Goal: Task Accomplishment & Management: Complete application form

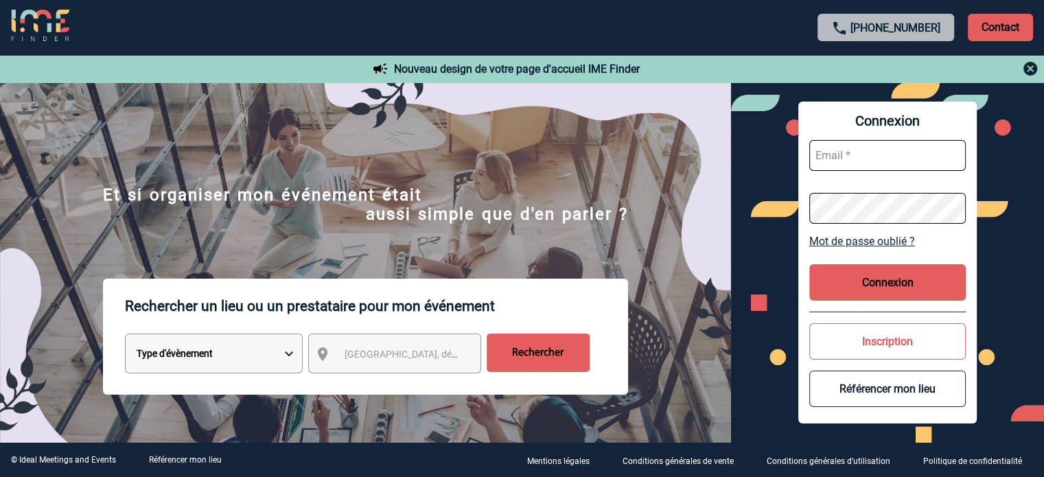
type input "[EMAIL_ADDRESS][DOMAIN_NAME]"
click at [819, 281] on button "Connexion" at bounding box center [887, 282] width 156 height 36
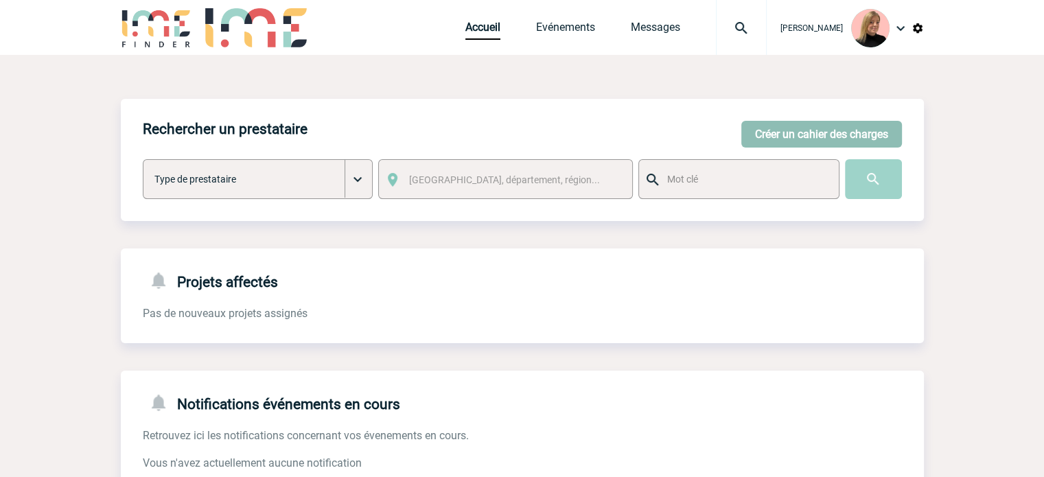
click at [871, 136] on button "Créer un cahier des charges" at bounding box center [821, 134] width 161 height 27
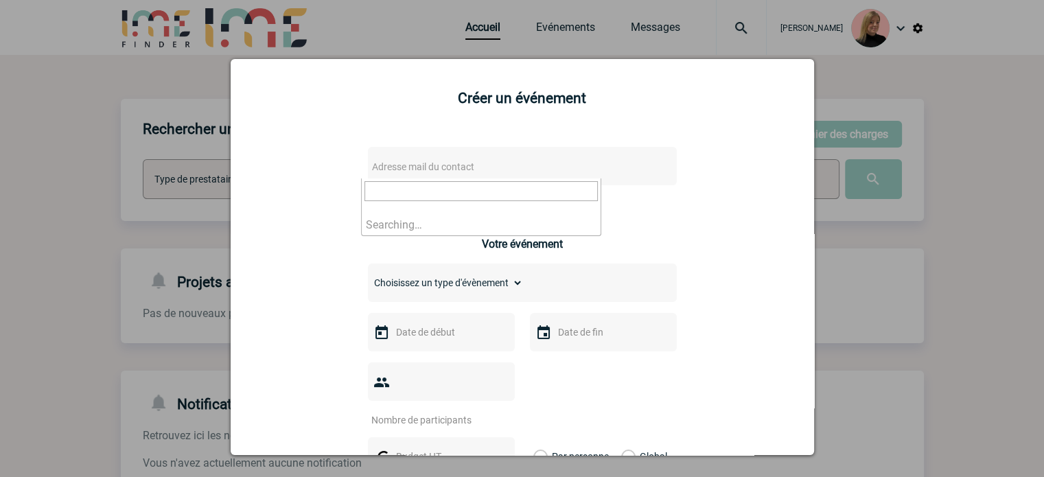
click at [513, 173] on span "Adresse mail du contact" at bounding box center [486, 166] width 240 height 19
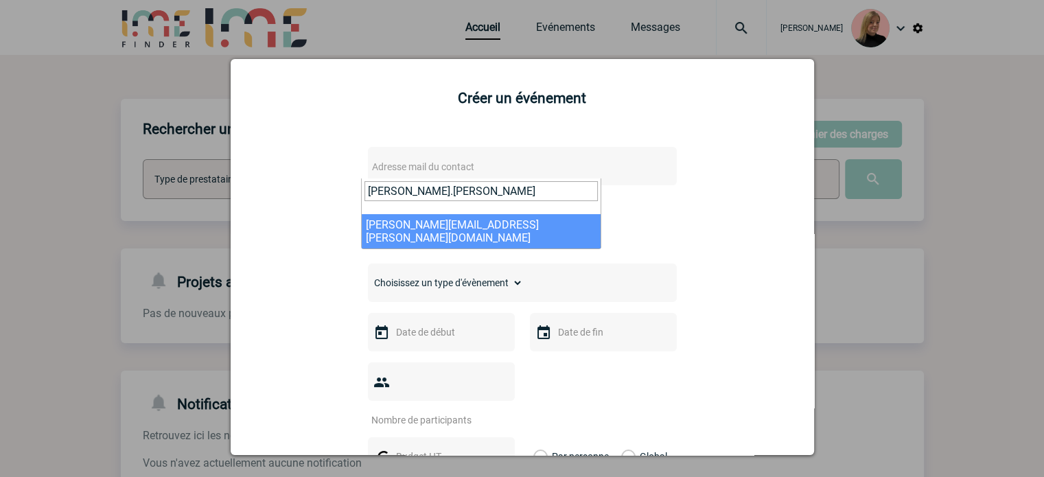
type input "[PERSON_NAME].[PERSON_NAME]"
select select "109754"
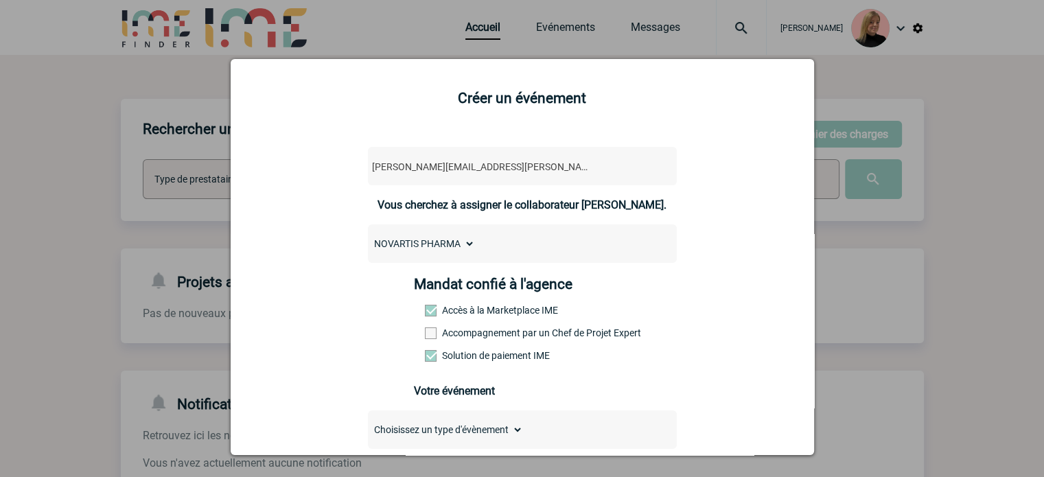
click at [460, 329] on div "Mandat confié à l'agence Accès à la Marketplace IME Accompagnement par un Chef …" at bounding box center [522, 323] width 216 height 95
click at [461, 331] on label "Accompagnement par un Chef de Projet Expert" at bounding box center [455, 332] width 60 height 11
click at [0, 0] on input "Accompagnement par un Chef de Projet Expert" at bounding box center [0, 0] width 0 height 0
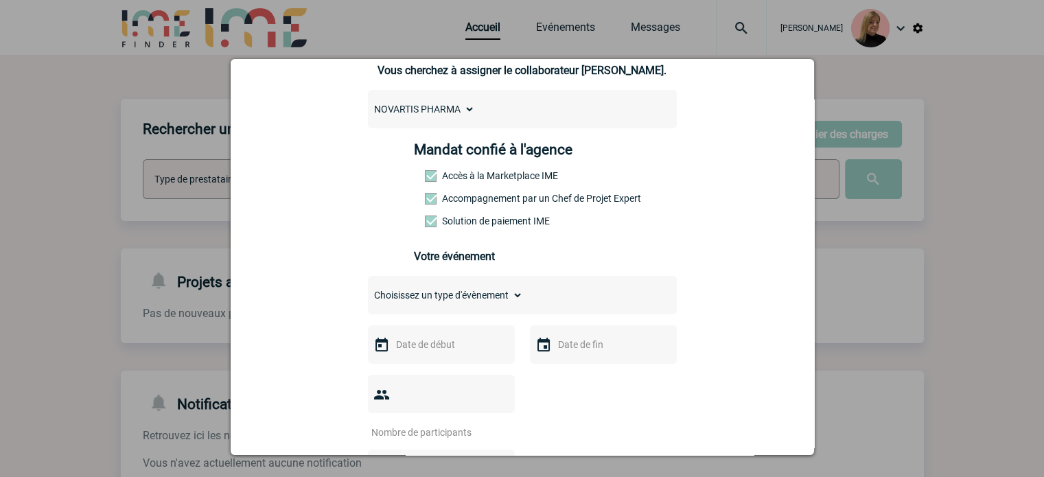
scroll to position [137, 0]
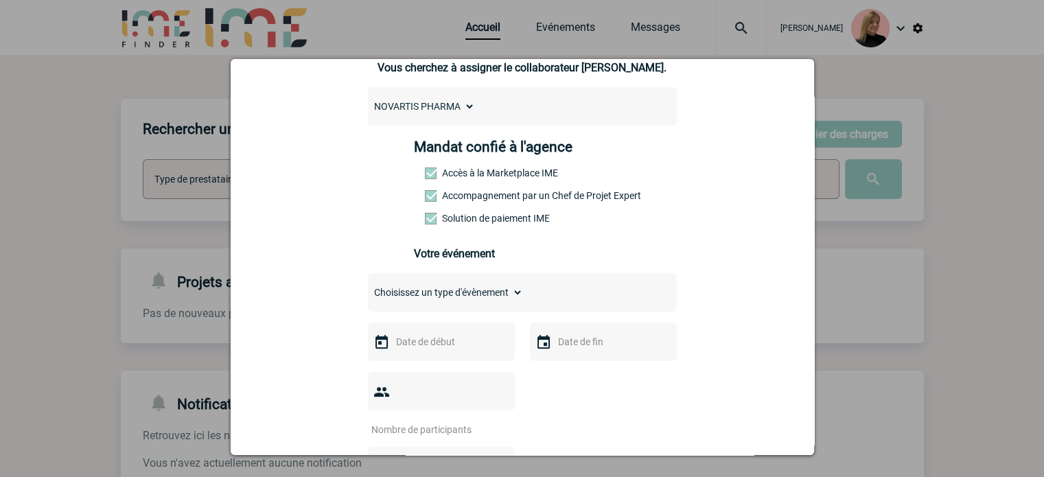
click at [484, 297] on select "Choisissez un type d'évènement Séminaire avec nuitée Séminaire sans nuitée Repa…" at bounding box center [445, 292] width 155 height 19
select select "2"
click at [368, 287] on select "Choisissez un type d'évènement Séminaire avec nuitée Séminaire sans nuitée Repa…" at bounding box center [445, 292] width 155 height 19
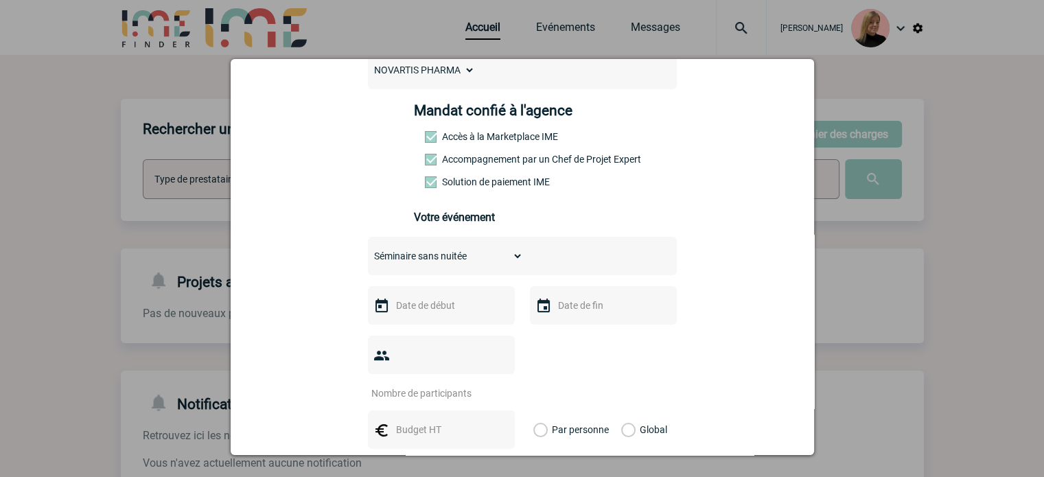
scroll to position [275, 0]
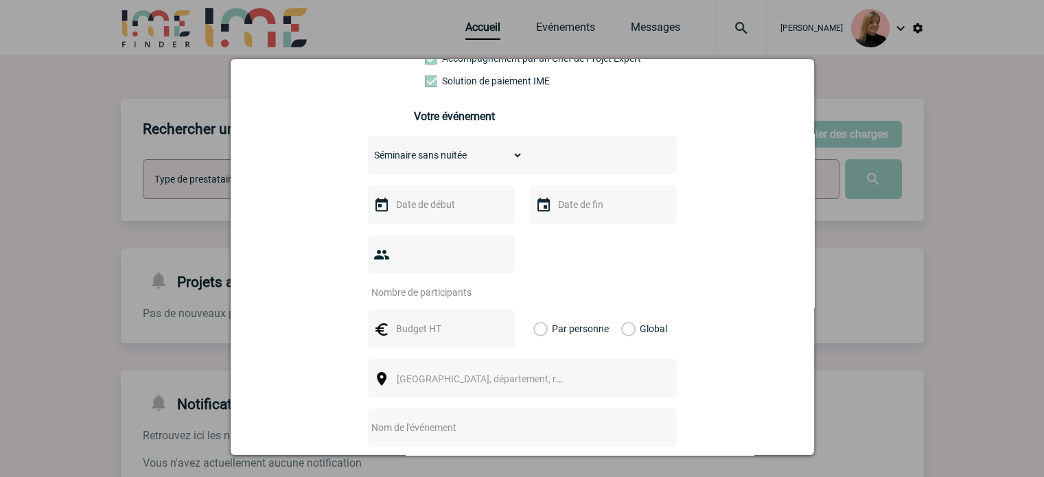
click at [442, 213] on input "text" at bounding box center [440, 205] width 95 height 18
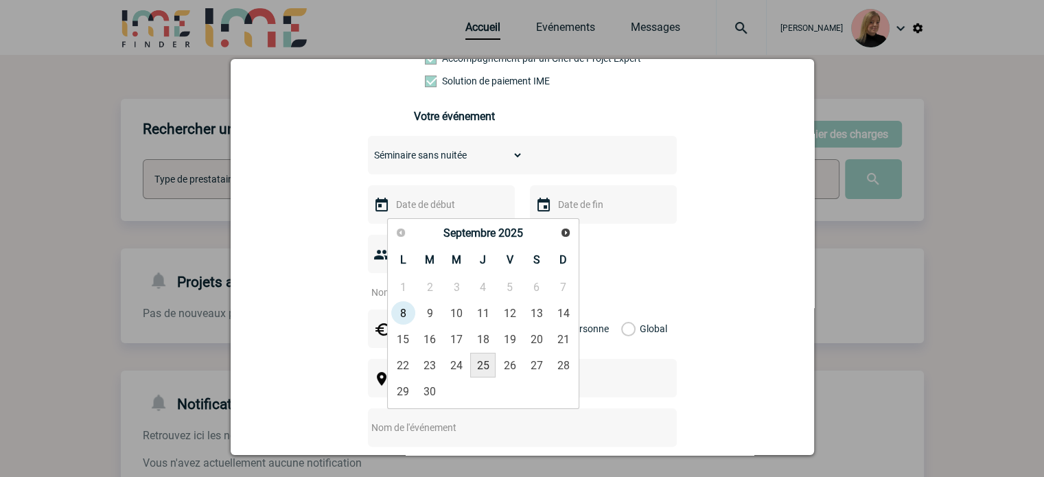
click at [475, 360] on link "25" at bounding box center [482, 365] width 25 height 25
type input "[DATE]"
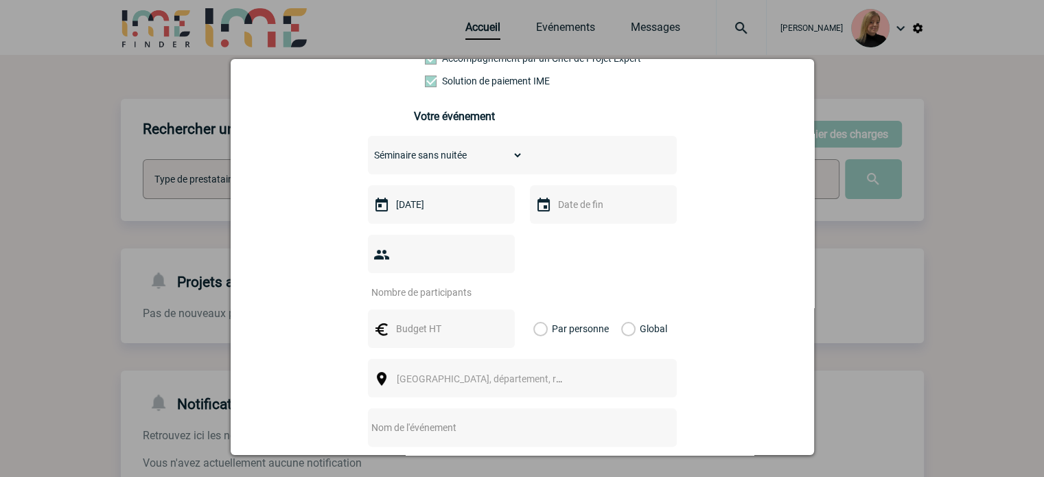
click at [586, 218] on div at bounding box center [603, 204] width 147 height 38
click at [587, 211] on input "text" at bounding box center [602, 205] width 95 height 18
click at [668, 361] on link "26" at bounding box center [671, 365] width 25 height 25
type input "[DATE]"
click at [463, 283] on input "number" at bounding box center [432, 292] width 129 height 18
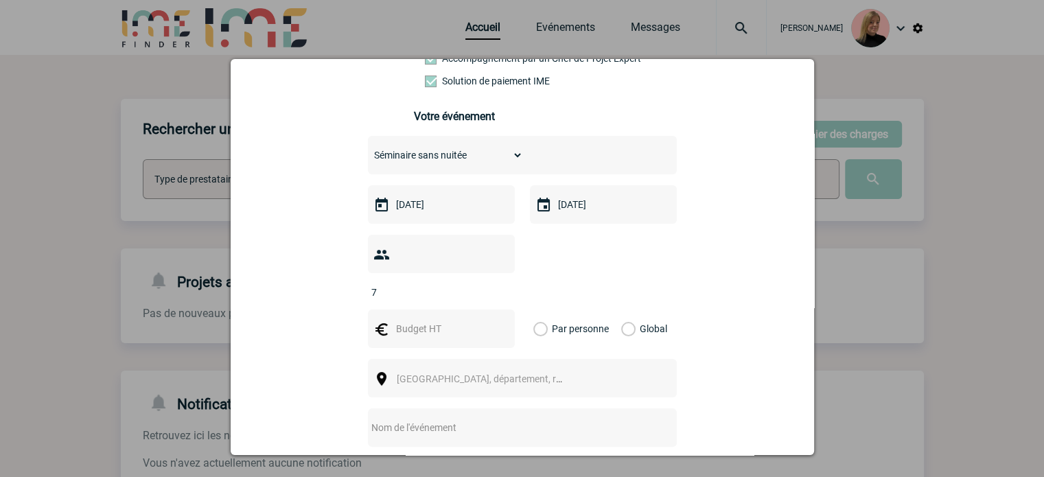
type input "7"
click at [626, 310] on label "Global" at bounding box center [625, 329] width 9 height 38
click at [0, 0] on input "Global" at bounding box center [0, 0] width 0 height 0
click at [440, 320] on input "text" at bounding box center [440, 329] width 95 height 18
click at [413, 320] on input "text" at bounding box center [440, 329] width 95 height 18
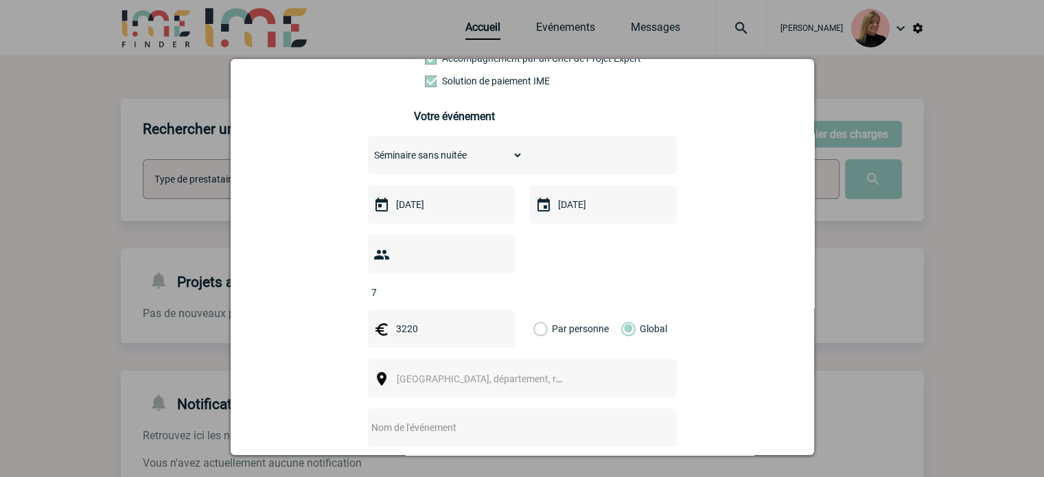
scroll to position [343, 0]
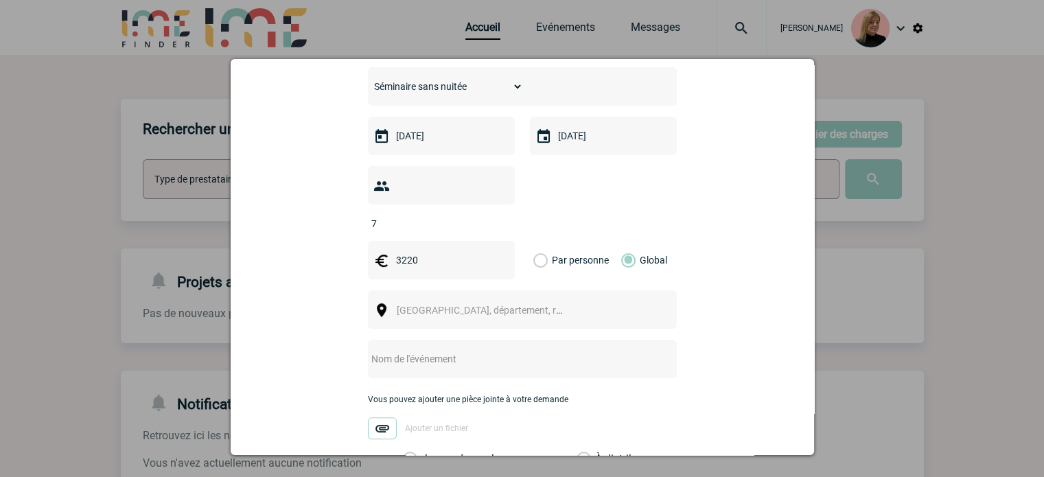
type input "3220"
click at [419, 305] on span "[GEOGRAPHIC_DATA], département, région..." at bounding box center [492, 310] width 191 height 11
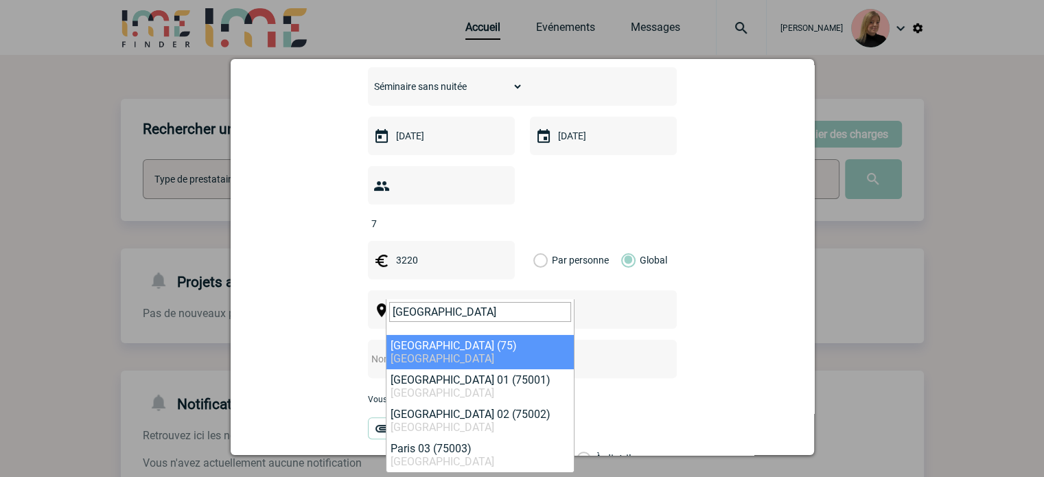
type input "[GEOGRAPHIC_DATA]"
select select "3"
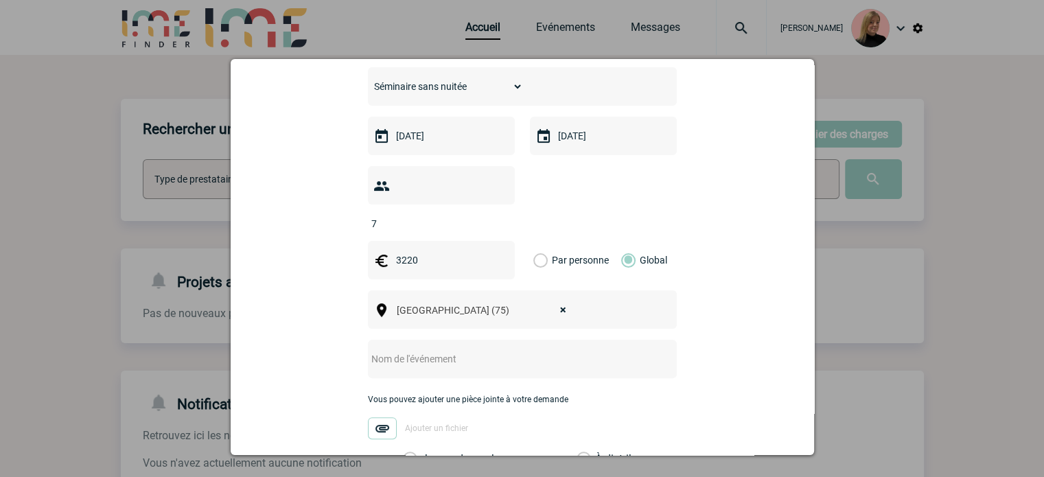
click at [432, 350] on input "text" at bounding box center [504, 359] width 272 height 18
